Goal: Find contact information: Find contact information

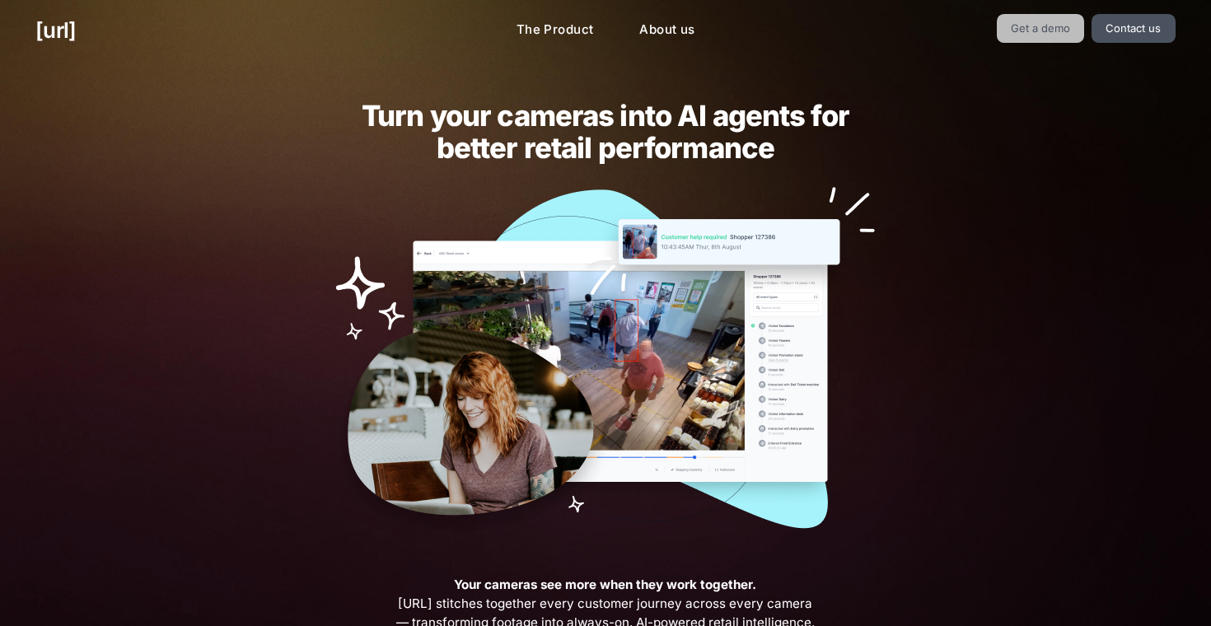
click at [1032, 26] on link "Get a demo" at bounding box center [1040, 28] width 88 height 29
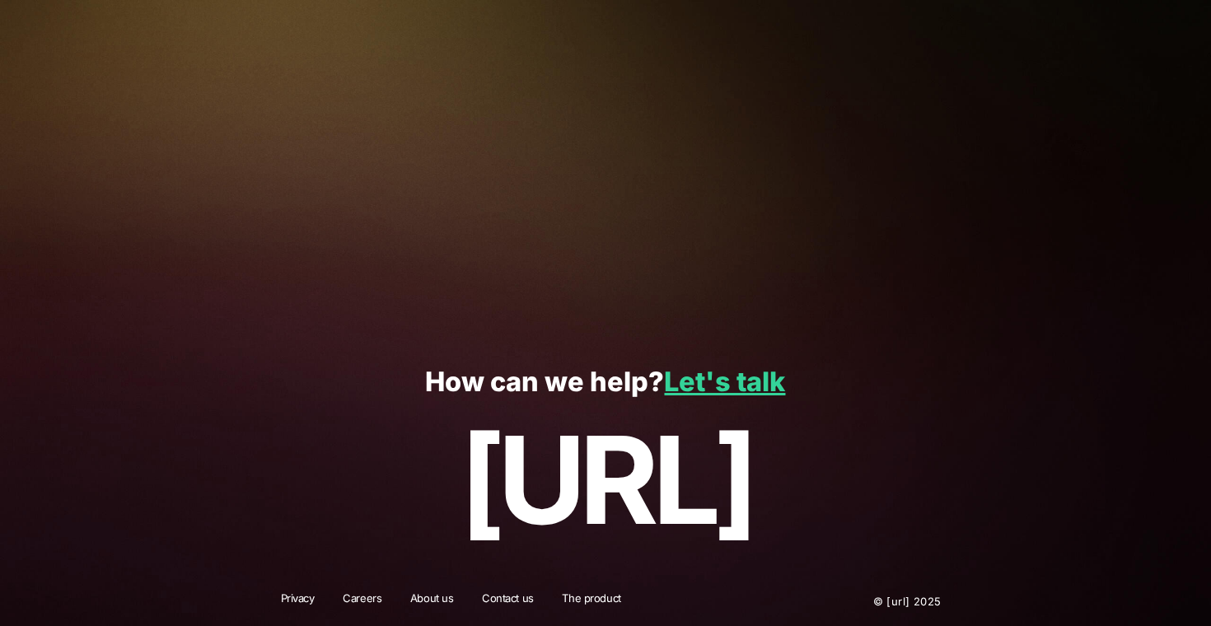
scroll to position [386, 0]
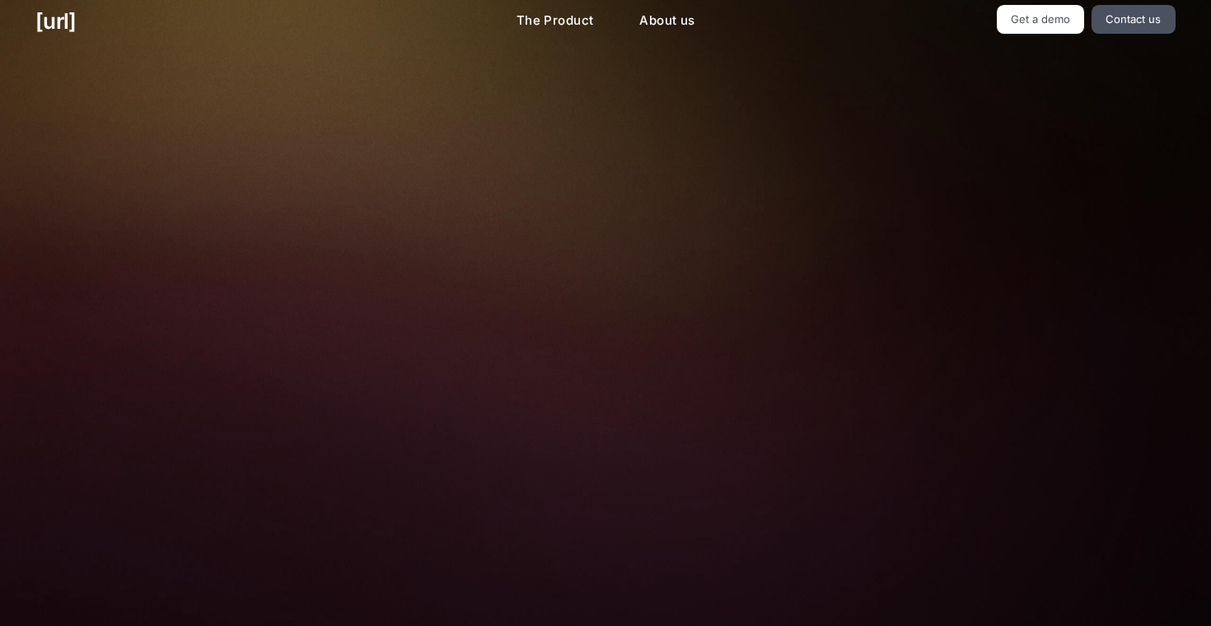
scroll to position [9, 0]
click at [860, 189] on input "First Name *" at bounding box center [776, 205] width 286 height 33
click at [860, 181] on label "First Name *" at bounding box center [779, 177] width 292 height 16
click at [860, 189] on input "First Name *" at bounding box center [776, 205] width 286 height 33
click at [860, 181] on label "First Name *" at bounding box center [779, 177] width 292 height 16
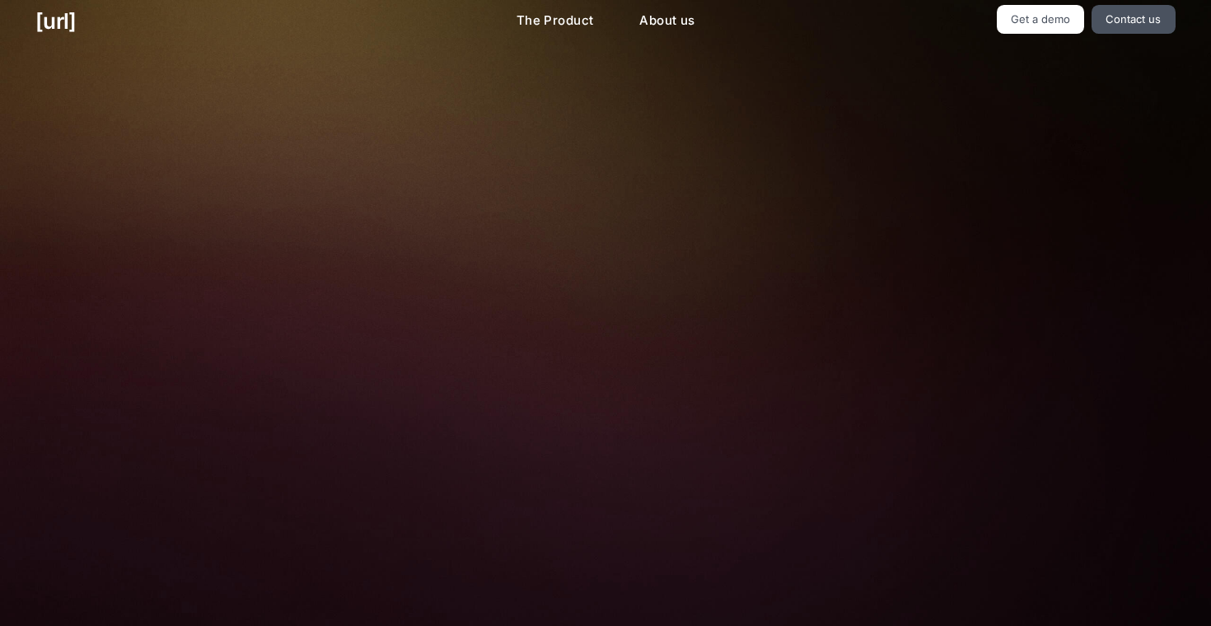
click at [860, 189] on input "First Name *" at bounding box center [776, 205] width 286 height 33
drag, startPoint x: 131, startPoint y: 5, endPoint x: 113, endPoint y: 24, distance: 26.2
click at [113, 24] on ul "[URL]" at bounding box center [215, 21] width 360 height 32
click at [76, 16] on link "[URL]" at bounding box center [55, 21] width 40 height 32
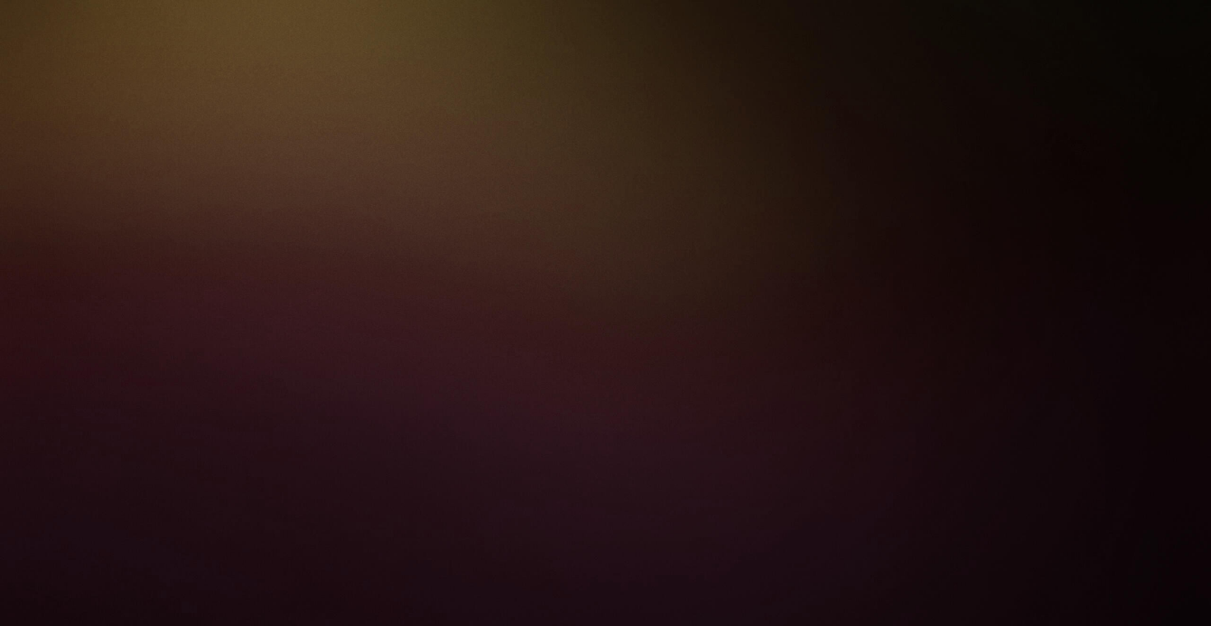
scroll to position [2805, 0]
